Goal: Information Seeking & Learning: Check status

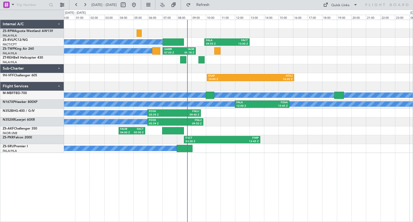
click at [334, 64] on div at bounding box center [238, 68] width 349 height 9
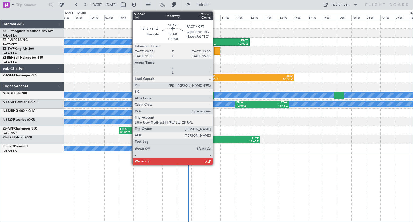
click at [258, 24] on div at bounding box center [238, 24] width 349 height 9
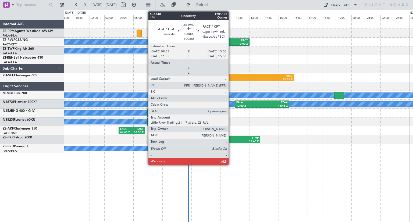
click at [231, 39] on div "FACT" at bounding box center [237, 41] width 21 height 4
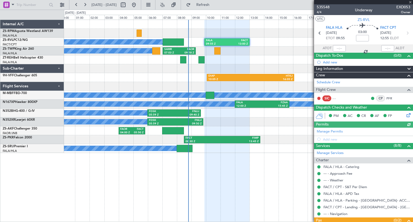
scroll to position [32, 0]
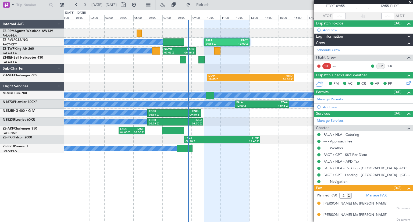
click at [410, 3] on span at bounding box center [410, 2] width 5 height 5
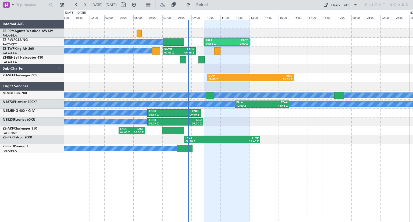
type input "0"
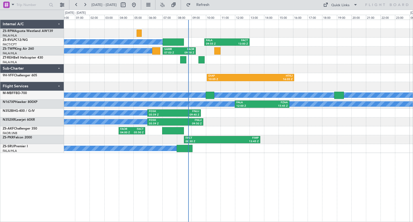
scroll to position [0, 0]
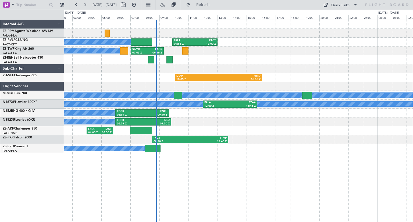
click at [301, 67] on div at bounding box center [238, 68] width 349 height 9
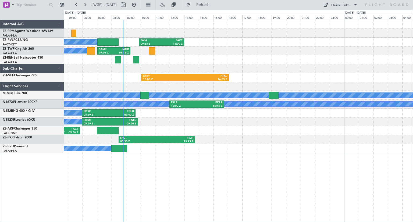
click at [45, 71] on div "A/C Booked A/C Booked A/C Booked FALA 09:55 Z FACT 13:00 Z A/C Booked SAMR 07:0…" at bounding box center [206, 116] width 413 height 212
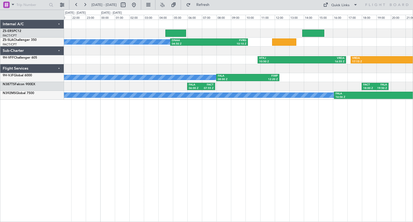
click at [289, 157] on div "A/C Booked DNAA 04:50 Z FVRG 10:10 Z HTKJ 10:50 Z VRDA 16:55 Z VRDA 17:15 Z FAO…" at bounding box center [238, 121] width 349 height 202
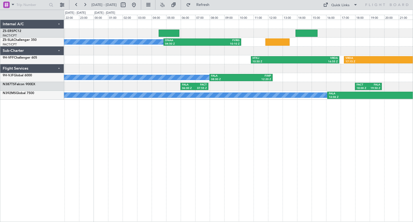
click at [321, 136] on div "A/C Booked DNAA 04:50 Z FVRG 10:10 Z HTKJ 10:50 Z VRDA 16:55 Z VRDA 17:15 Z FAO…" at bounding box center [238, 121] width 349 height 202
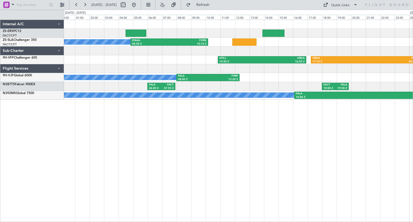
click at [208, 124] on div "A/C Booked DNAA 04:50 Z FVRG 10:10 Z HTKJ 10:50 Z VRDA 16:55 Z VRDA 17:15 Z FAO…" at bounding box center [238, 121] width 349 height 202
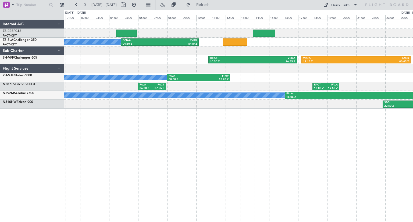
click at [278, 138] on div "A/C Booked DNAA 04:50 Z FVRG 10:10 Z HTKJ 10:50 Z VRDA 16:55 Z VRDA 17:15 Z FAO…" at bounding box center [238, 121] width 349 height 202
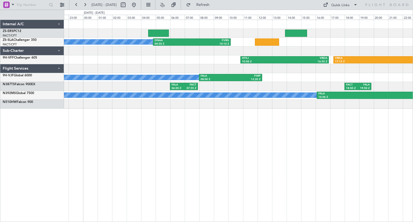
click at [155, 55] on div "A/C Booked DNAA 04:50 Z FVRG 10:10 Z HTKJ 10:50 Z VRDA 16:55 Z VRDA 17:15 Z FAO…" at bounding box center [238, 64] width 349 height 89
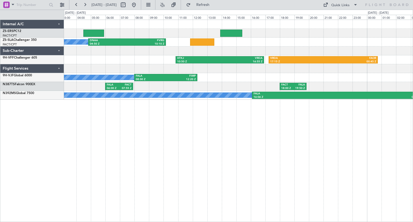
click at [89, 60] on div "A/C Booked DNAA 04:50 Z FVRG 10:10 Z HTKJ 10:50 Z VRDA 16:55 Z VRDA 17:15 Z FAO…" at bounding box center [238, 60] width 349 height 80
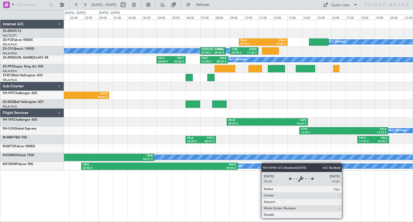
click at [255, 164] on div "FALA 09:40 Z FNLU 13:00 Z A/C Booked A/C Booked A/C Booked A/C Booked A/C Booke…" at bounding box center [238, 95] width 349 height 151
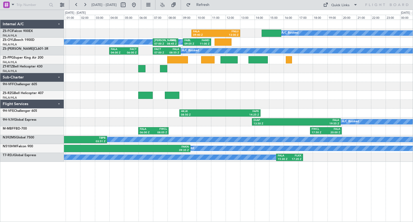
click at [222, 184] on div "FALA 09:40 Z FNLU 13:00 Z A/C Booked A/C Booked A/C Booked A/C Booked A/C Booke…" at bounding box center [238, 121] width 349 height 202
